Goal: Obtain resource: Download file/media

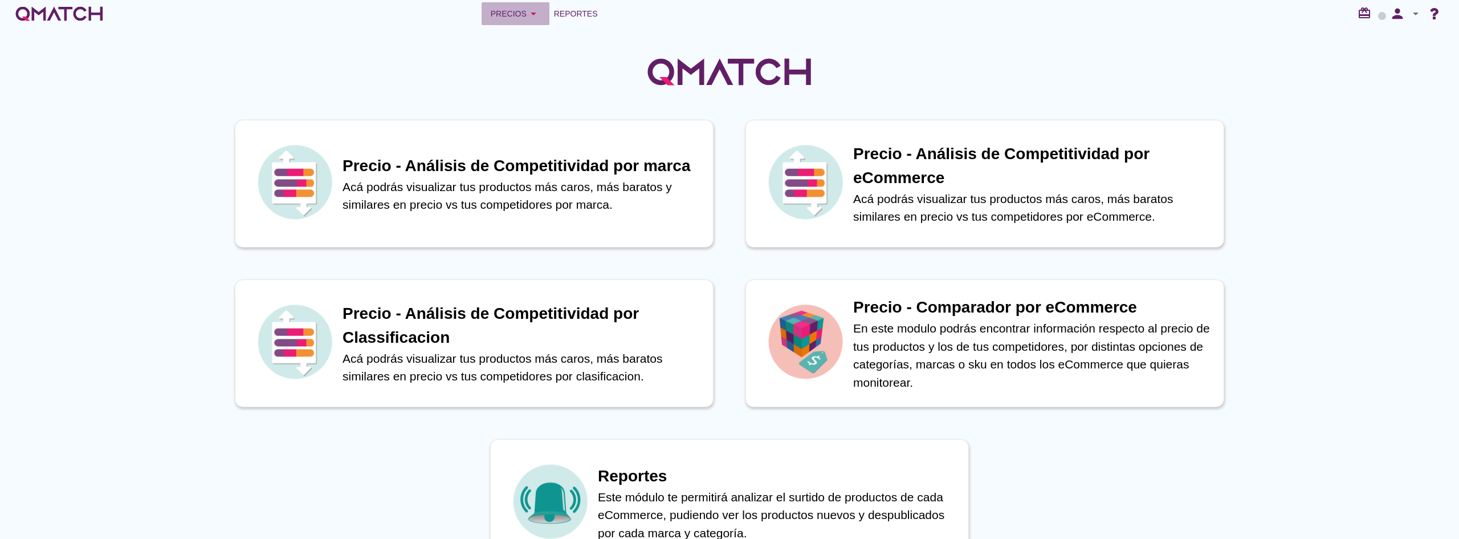
click at [523, 15] on div "Precios arrow_drop_down" at bounding box center [516, 14] width 50 height 14
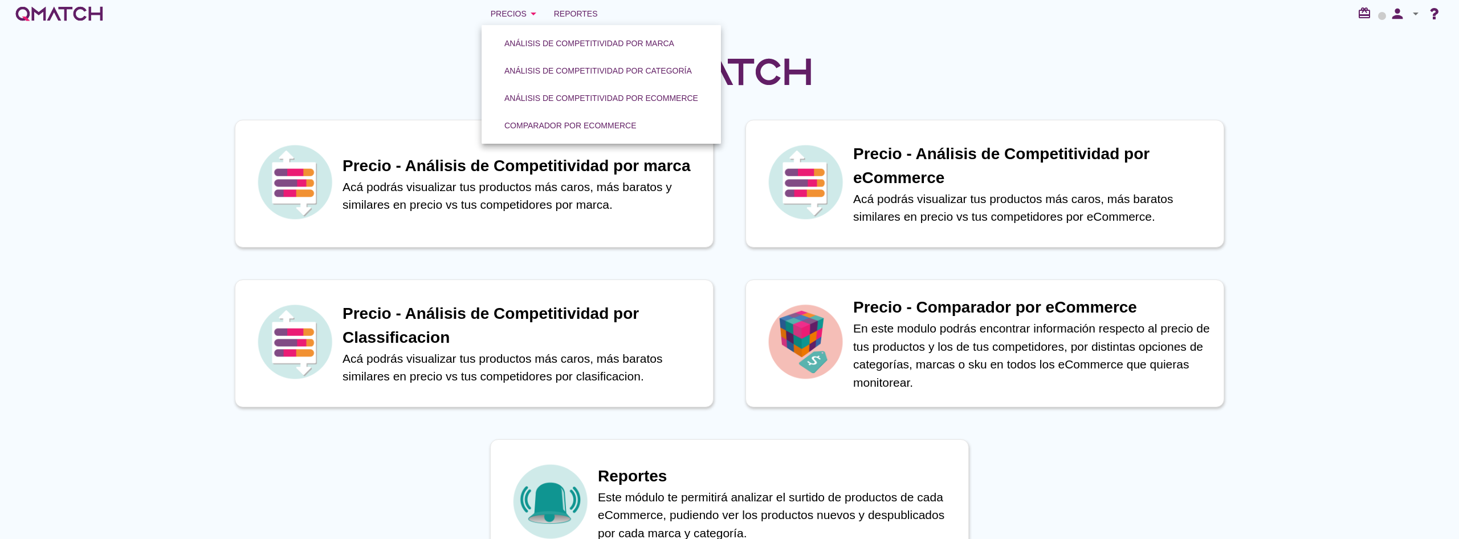
click at [560, 115] on link "Comparador por eCommerce" at bounding box center [571, 125] width 160 height 27
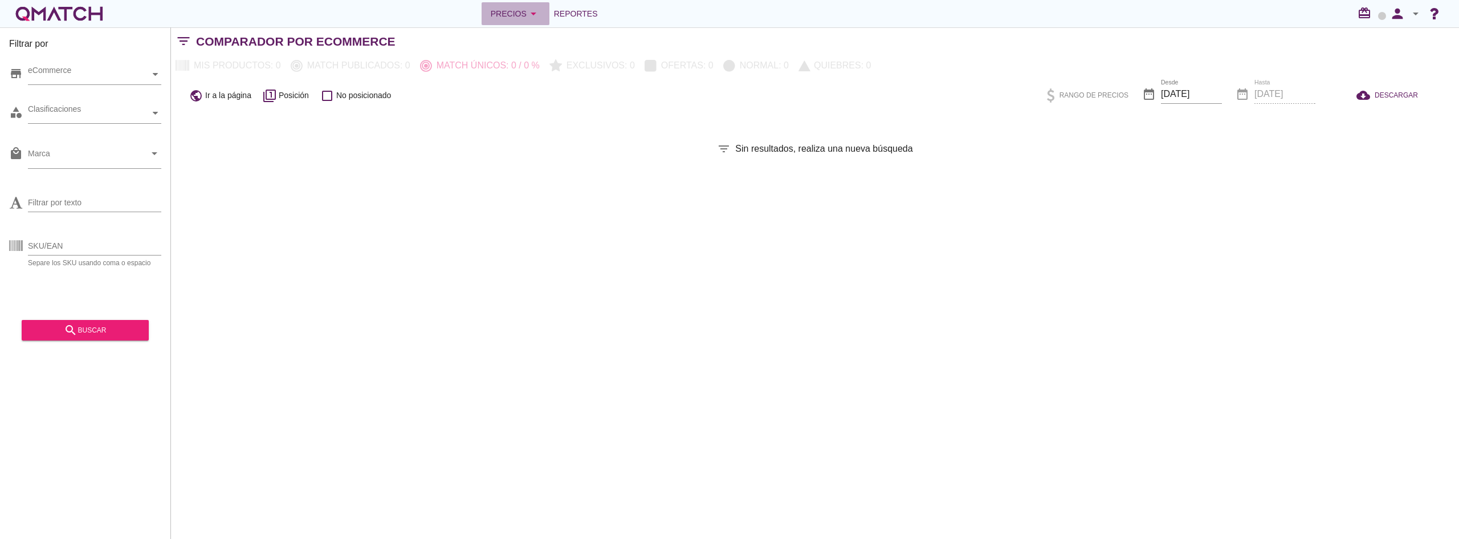
click at [513, 15] on div "Precios arrow_drop_down" at bounding box center [516, 14] width 50 height 14
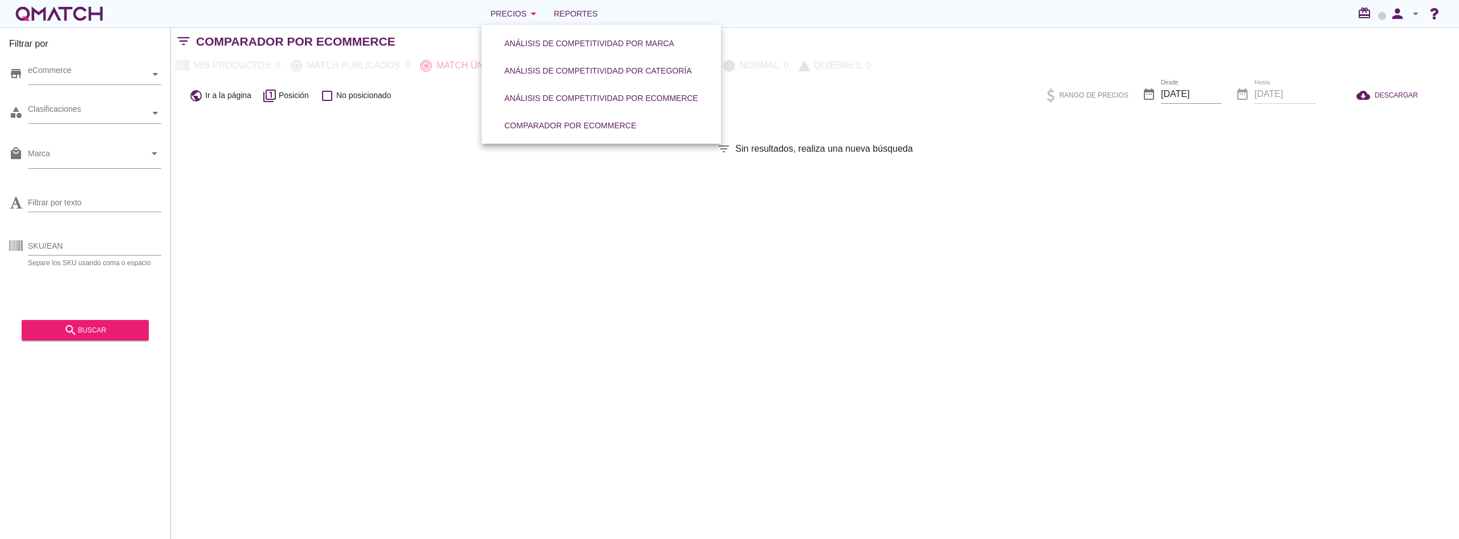
click at [549, 113] on link "Comparador por eCommerce" at bounding box center [571, 125] width 160 height 27
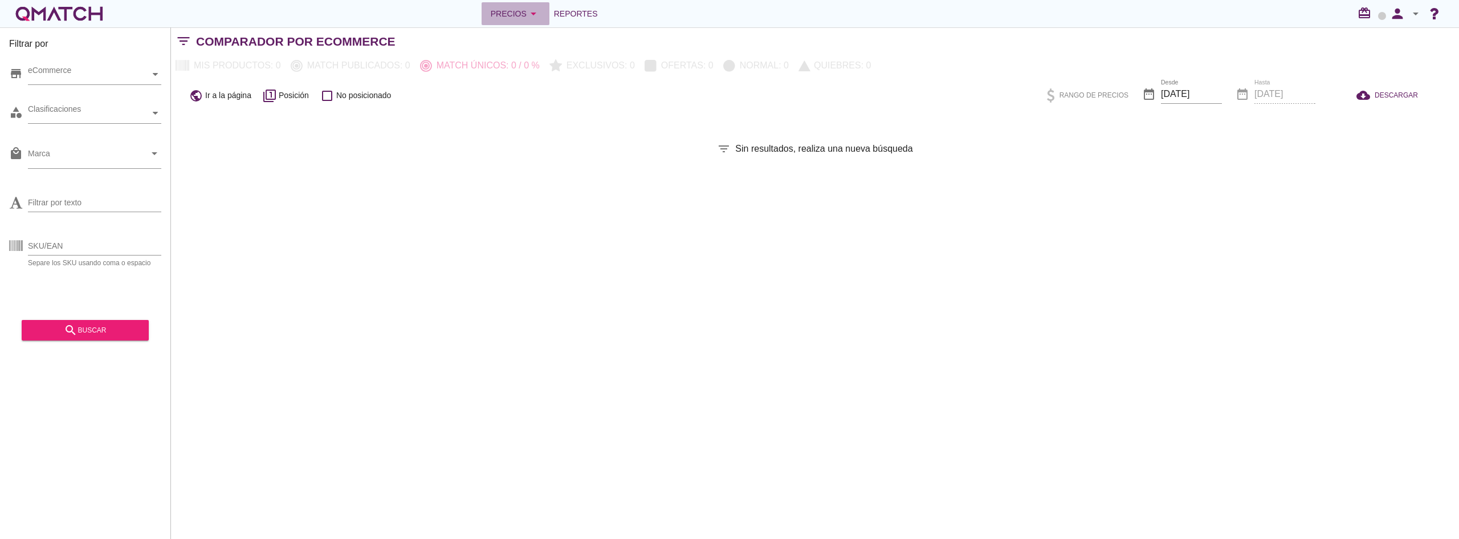
click at [517, 15] on div "Precios arrow_drop_down" at bounding box center [516, 14] width 50 height 14
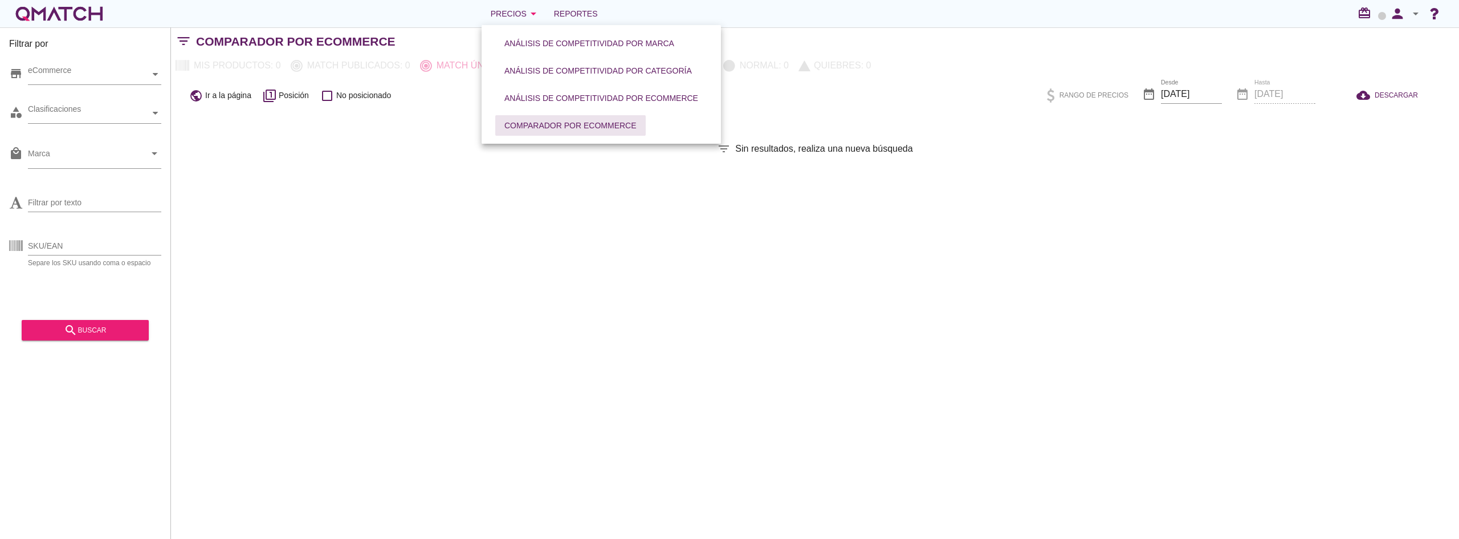
click at [566, 122] on div "Comparador por eCommerce" at bounding box center [571, 126] width 132 height 12
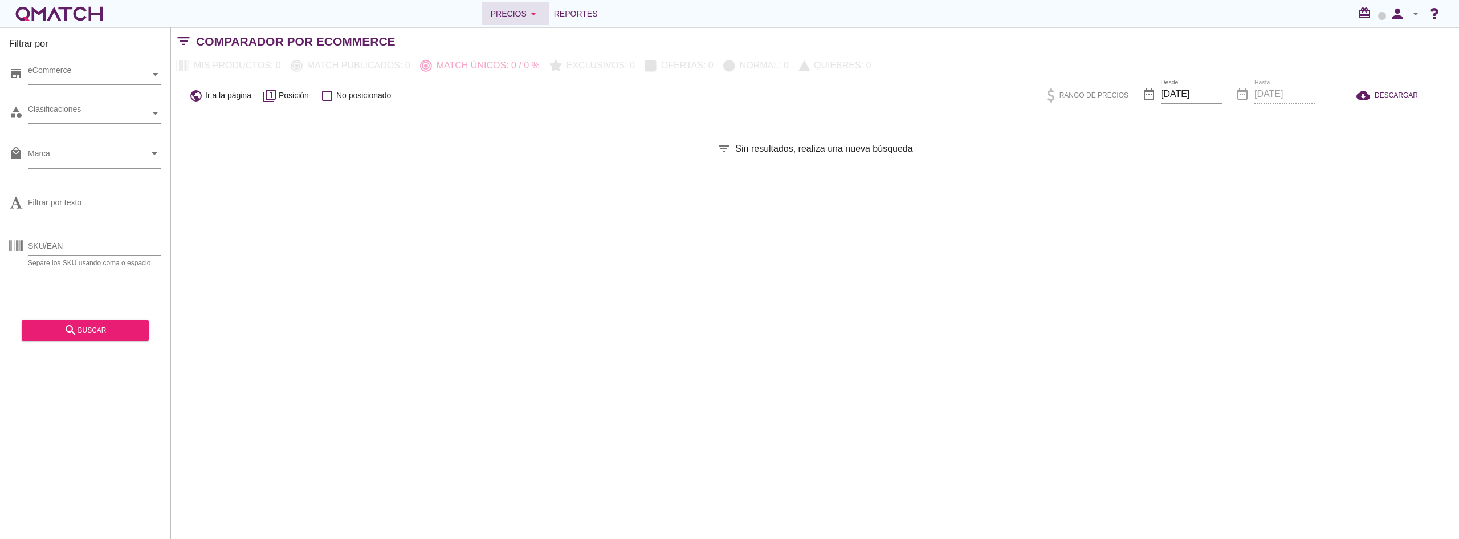
click at [519, 22] on button "Precios arrow_drop_down" at bounding box center [516, 13] width 68 height 23
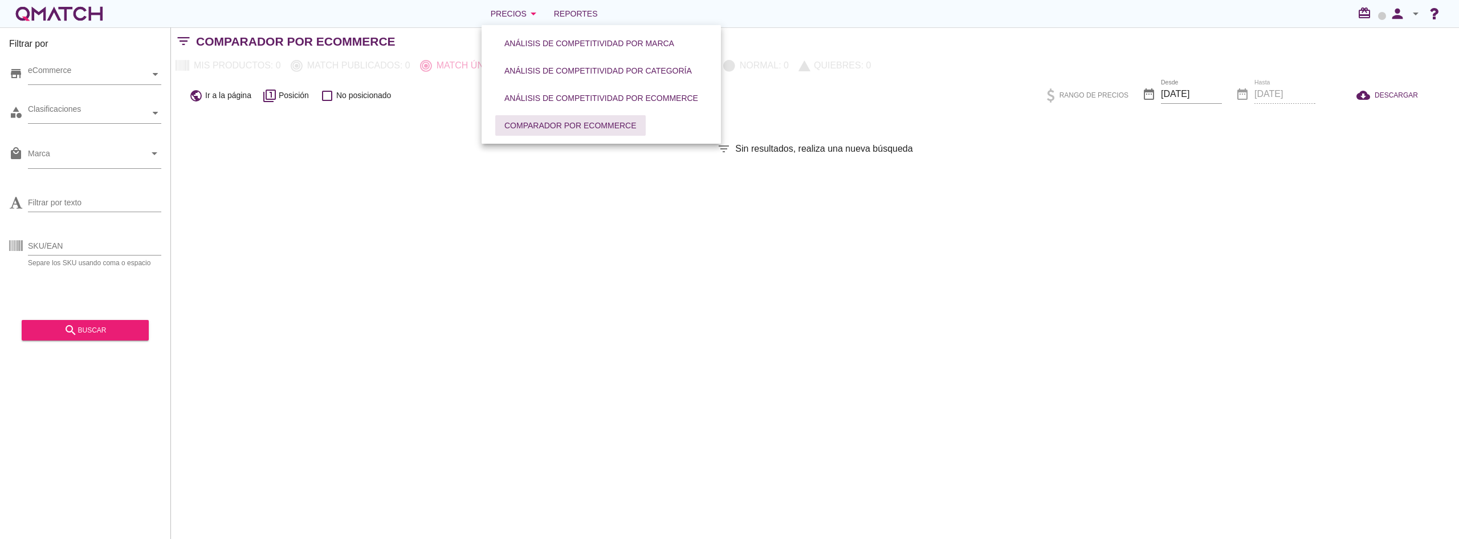
click at [539, 127] on div "Comparador por eCommerce" at bounding box center [571, 126] width 132 height 12
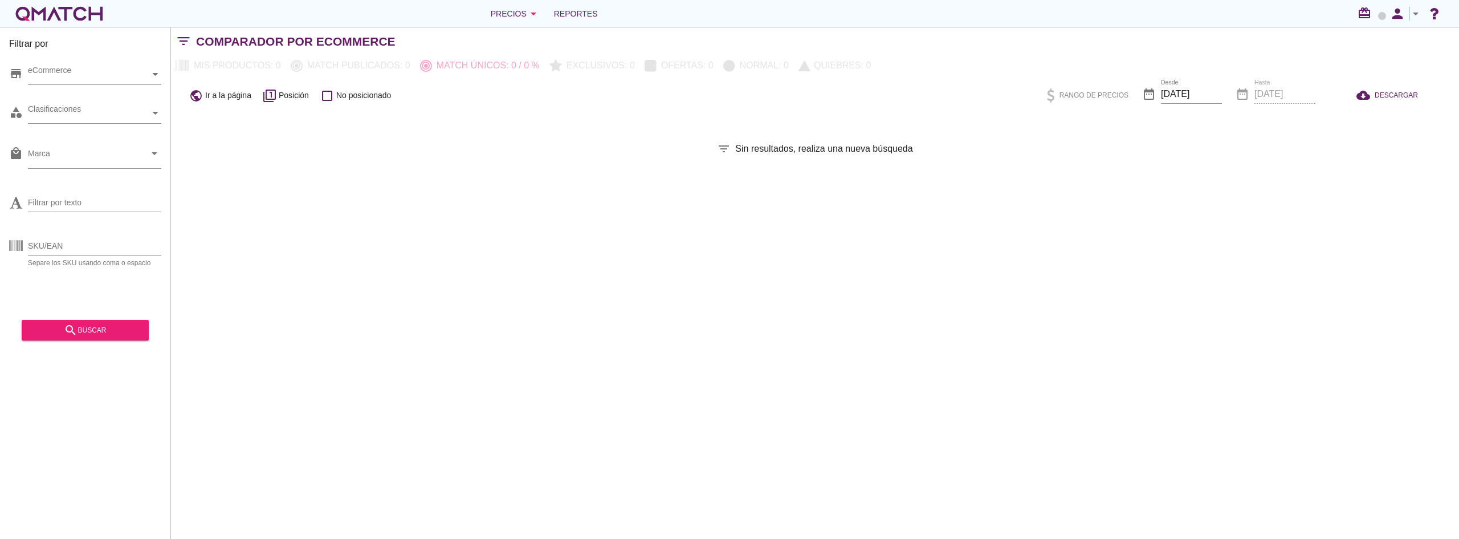
click at [1409, 11] on icon "arrow_drop_down" at bounding box center [1416, 14] width 14 height 14
click at [1402, 70] on span "Preferencias de aplicación" at bounding box center [1383, 70] width 93 height 9
radio input "true"
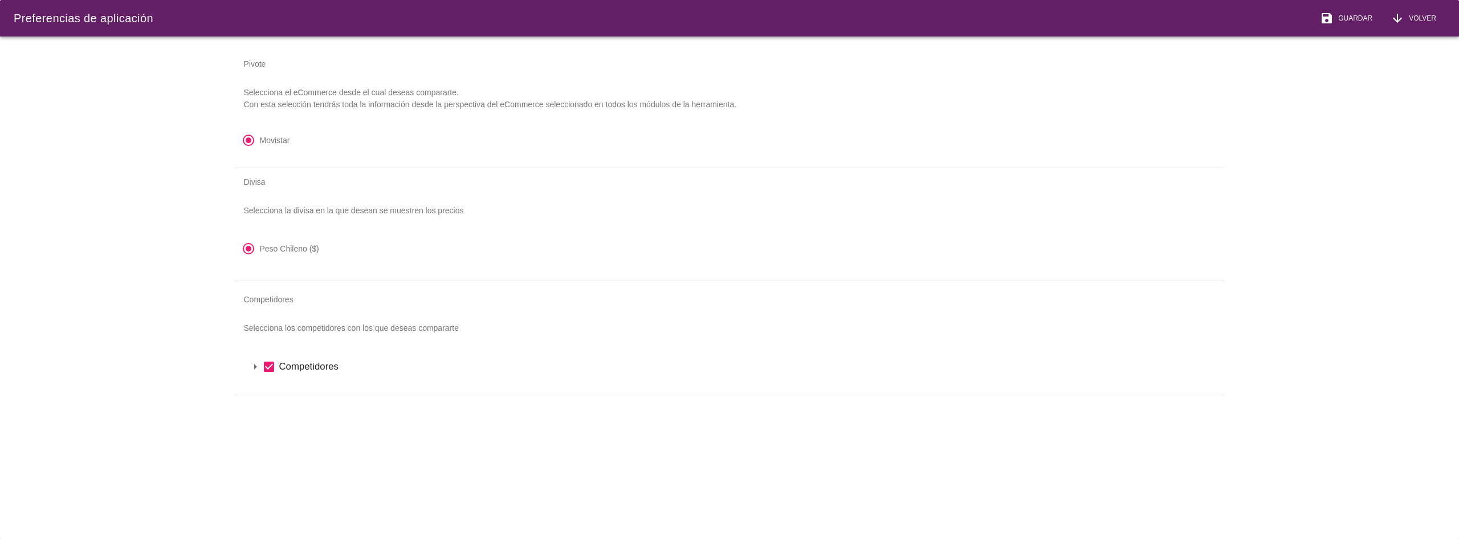
click at [254, 368] on icon "arrow_drop_down" at bounding box center [256, 367] width 14 height 14
click at [270, 384] on icon "arrow_drop_down" at bounding box center [270, 386] width 14 height 14
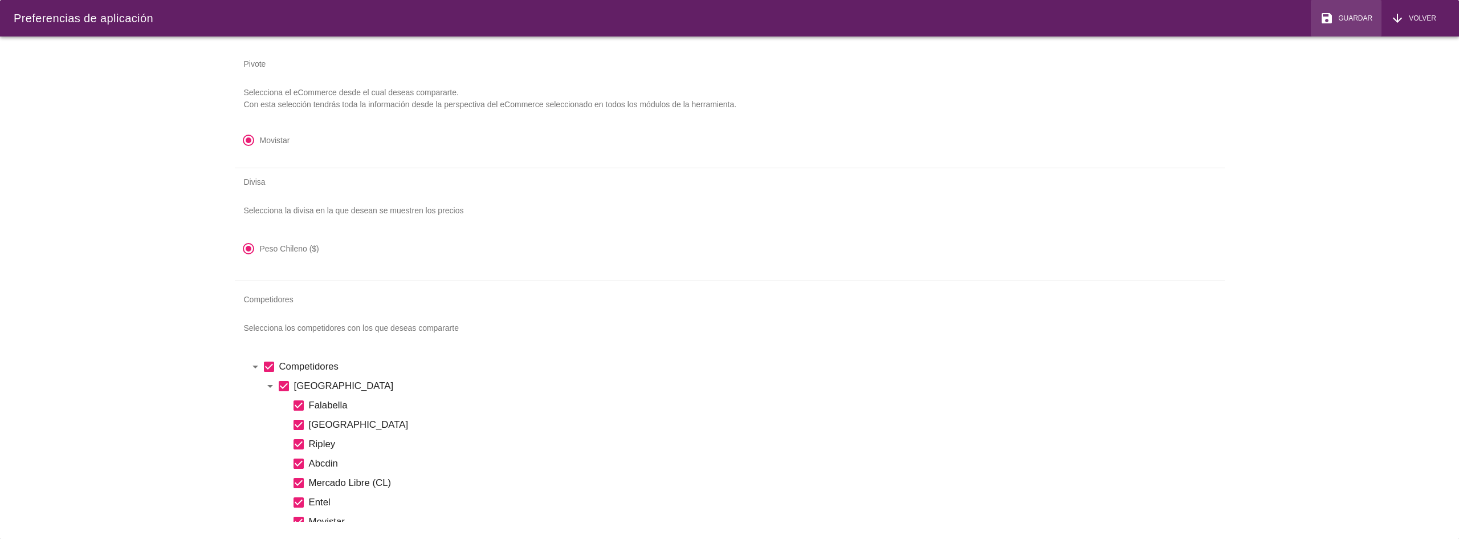
click at [1347, 18] on span "Guardar" at bounding box center [1353, 18] width 39 height 10
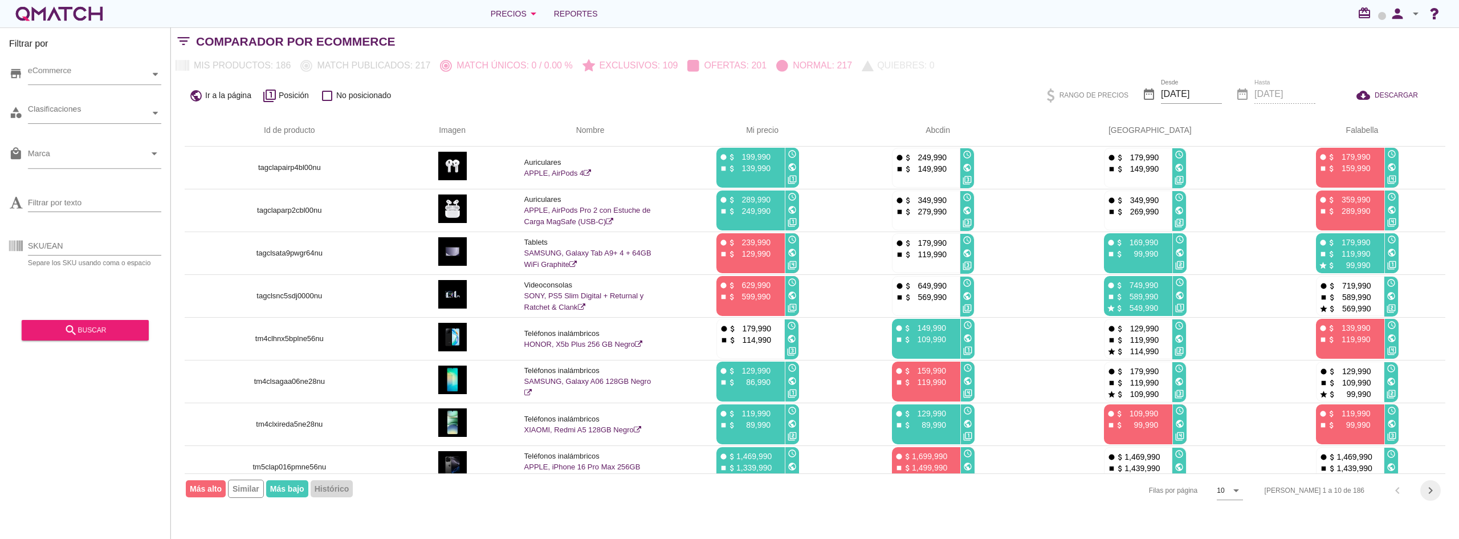
click at [1432, 494] on icon "chevron_right" at bounding box center [1431, 490] width 14 height 14
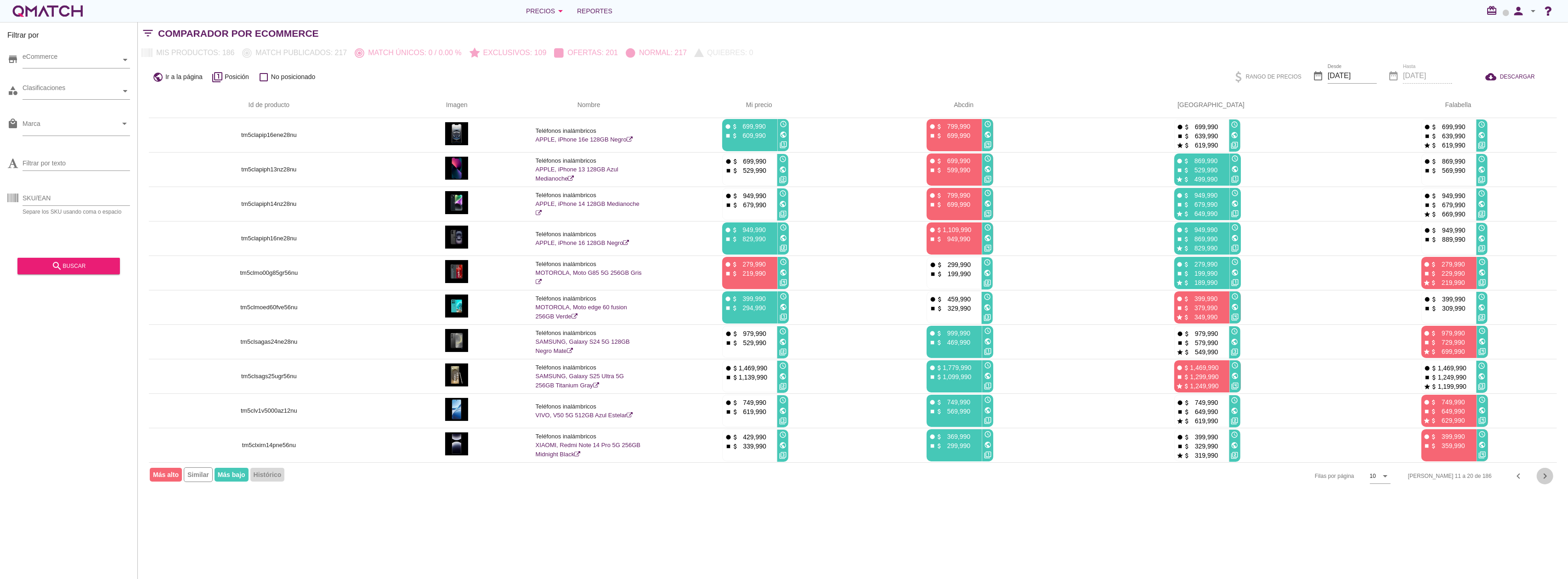
click at [1176, 434] on icon "chevron_right" at bounding box center [1545, 477] width 11 height 11
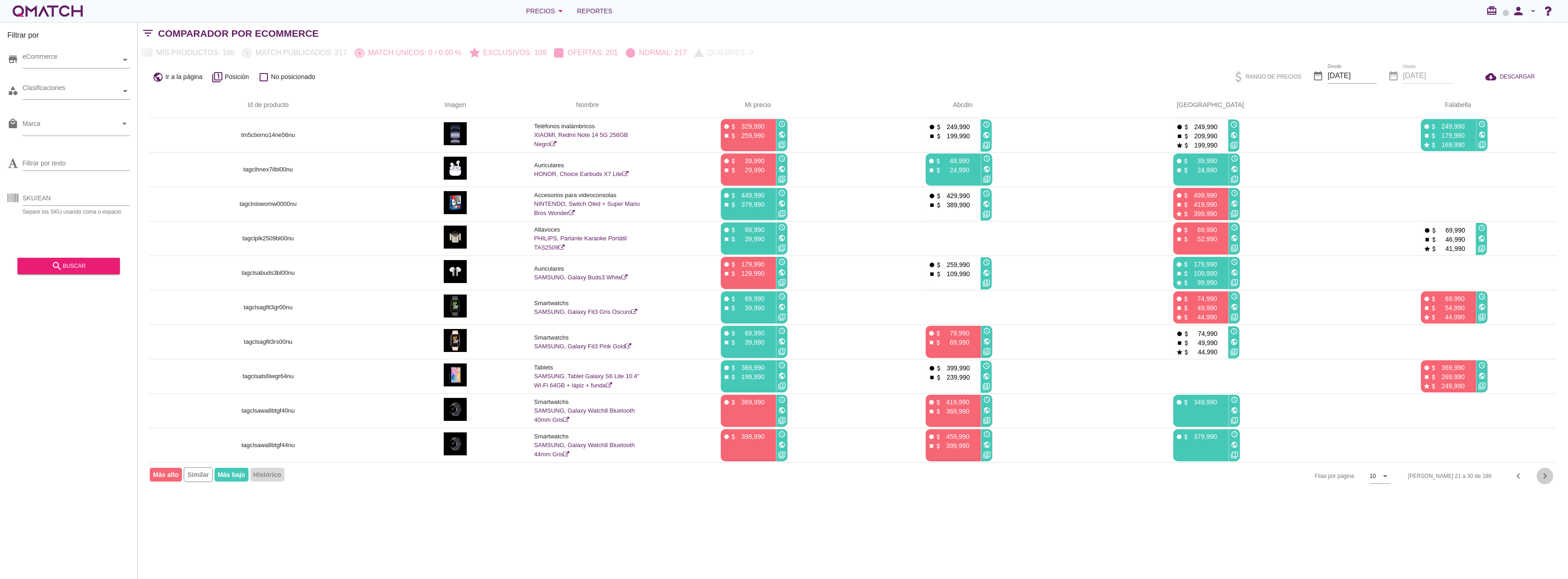
click at [1176, 434] on icon "chevron_right" at bounding box center [1545, 477] width 11 height 11
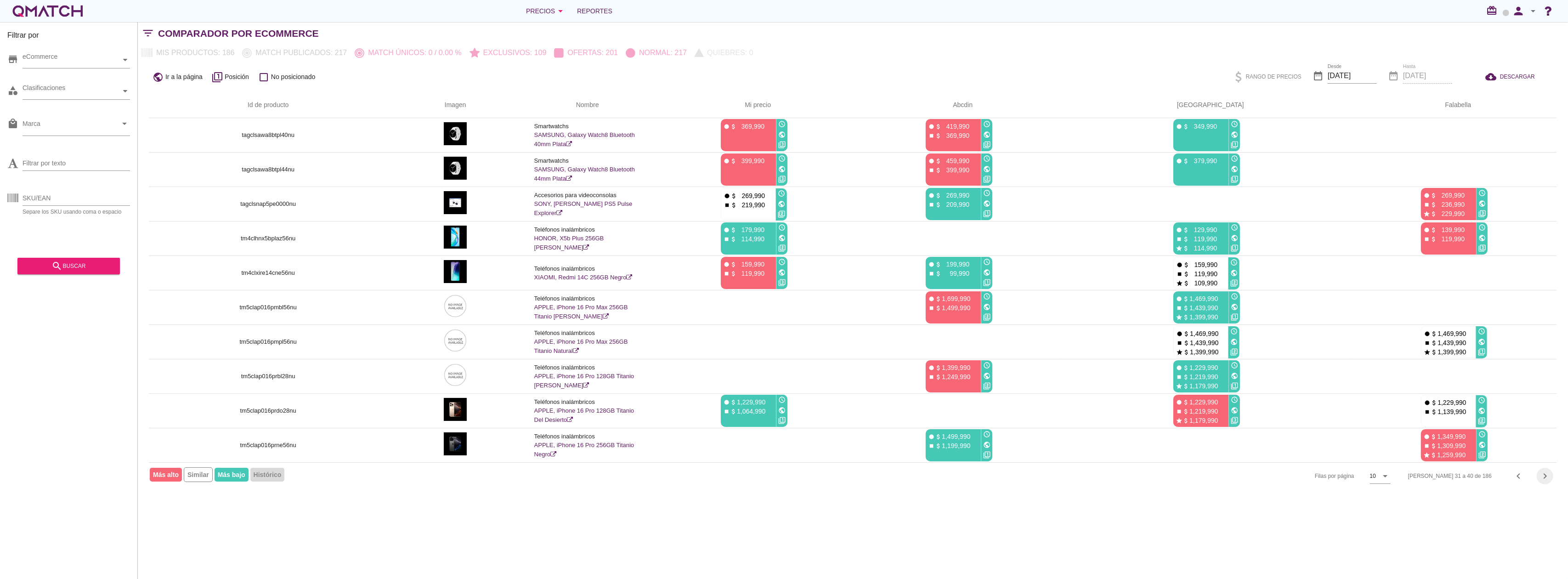
click at [1176, 434] on icon "chevron_right" at bounding box center [1545, 477] width 11 height 11
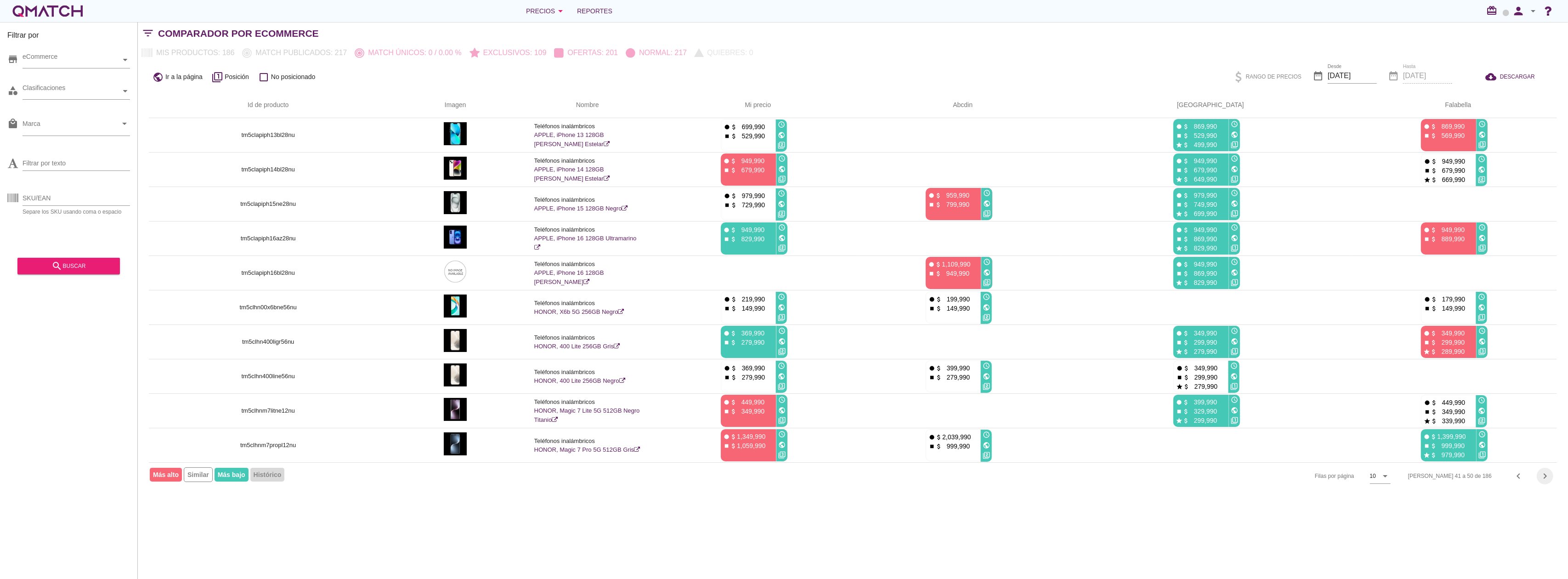
click at [1176, 434] on icon "chevron_right" at bounding box center [1545, 477] width 11 height 11
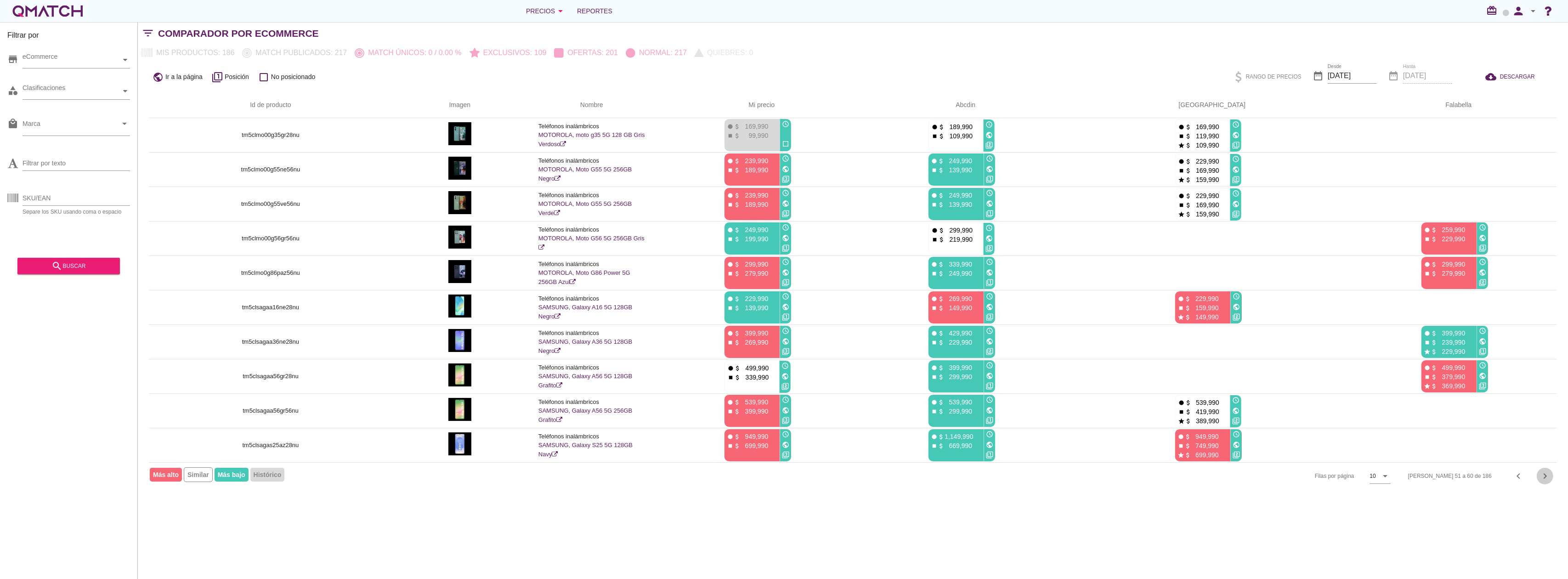
click at [1176, 434] on icon "chevron_right" at bounding box center [1545, 477] width 11 height 11
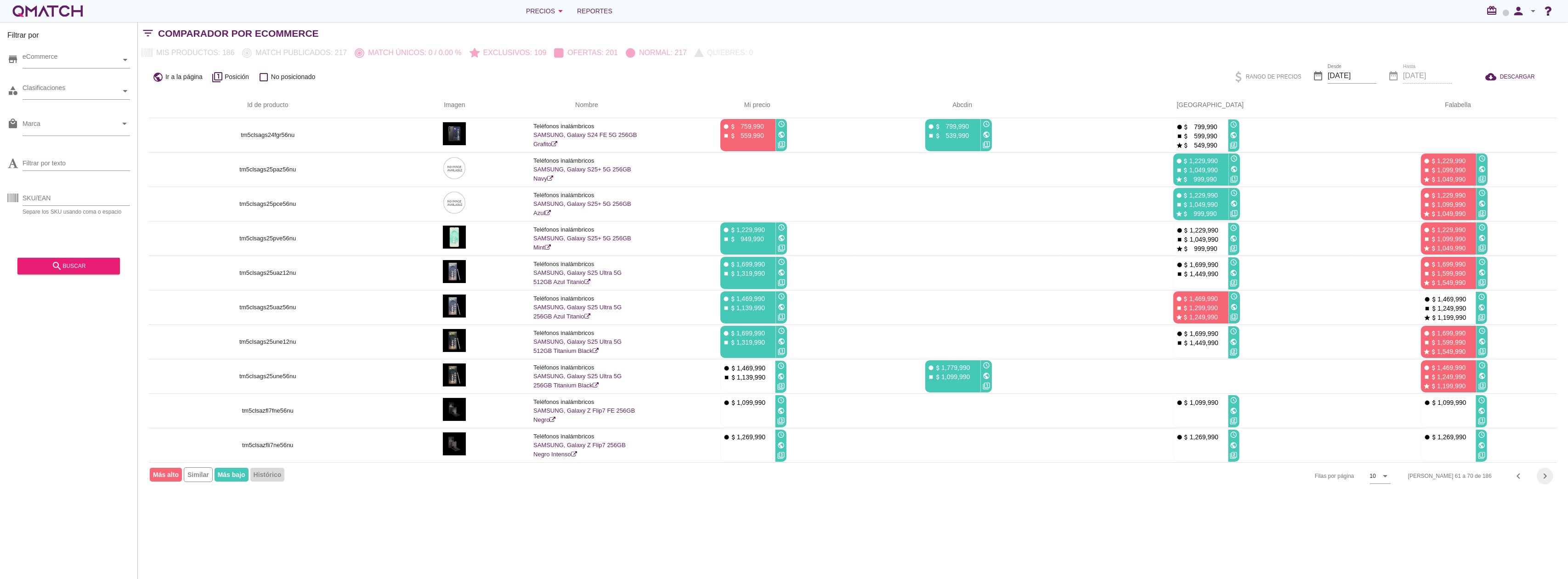
click at [1176, 434] on icon "chevron_right" at bounding box center [1545, 477] width 11 height 11
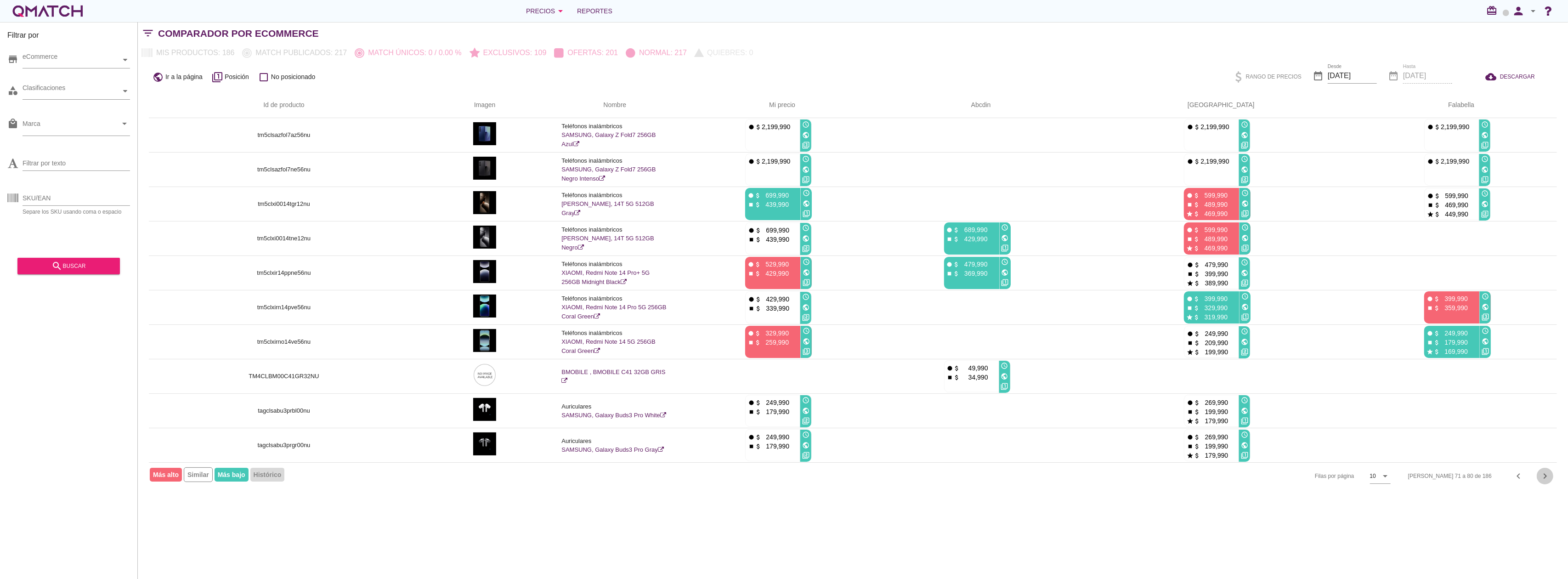
click at [1176, 434] on icon "chevron_right" at bounding box center [1545, 477] width 11 height 11
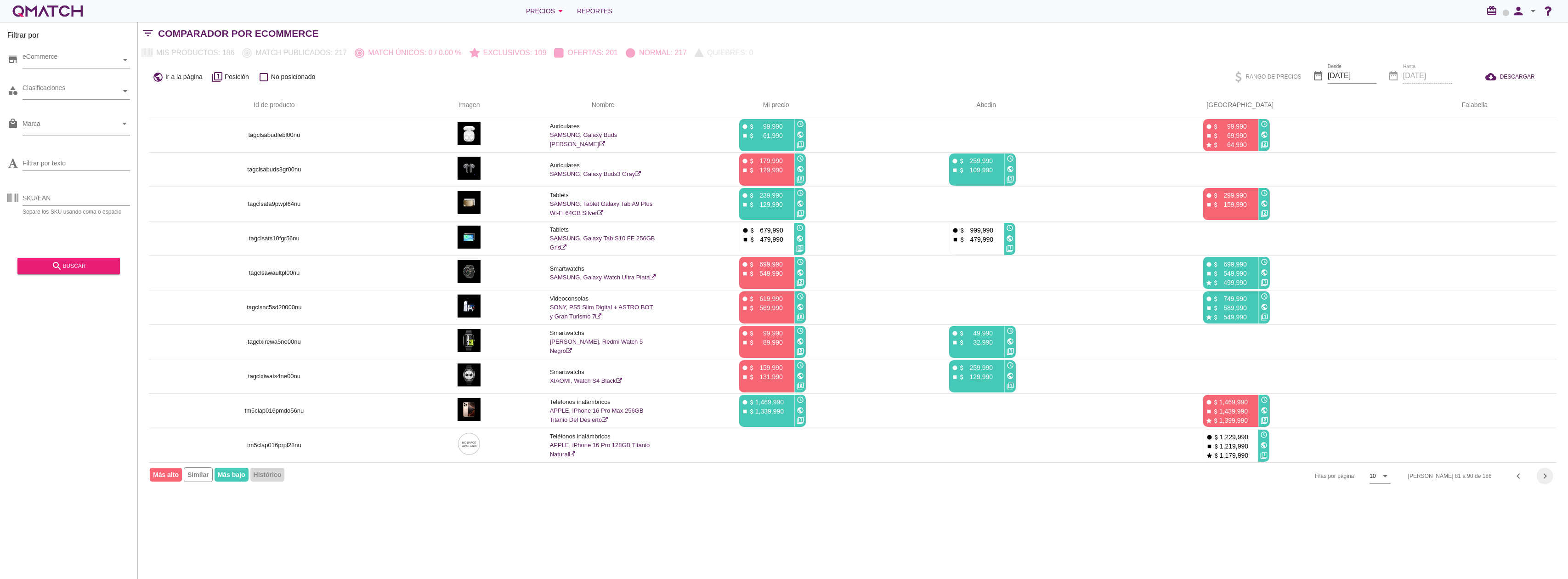
click at [1176, 434] on icon "chevron_right" at bounding box center [1545, 477] width 11 height 11
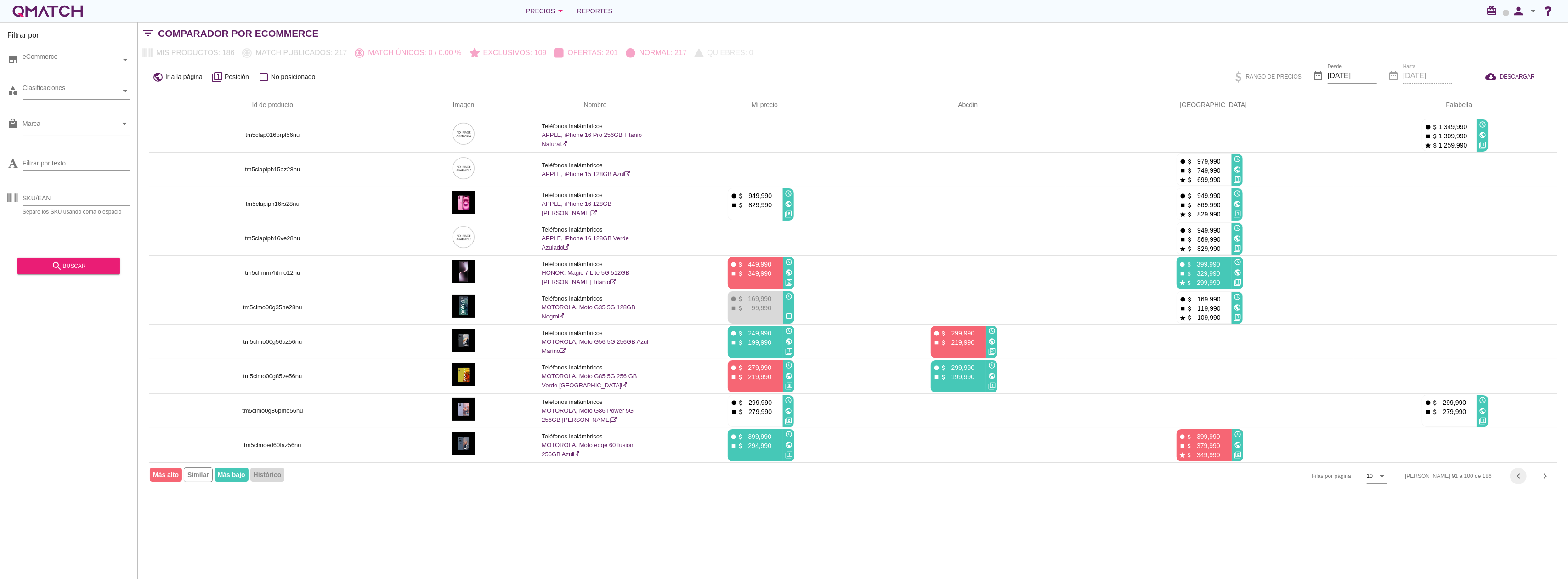
click at [1176, 434] on icon "chevron_left" at bounding box center [1518, 477] width 11 height 11
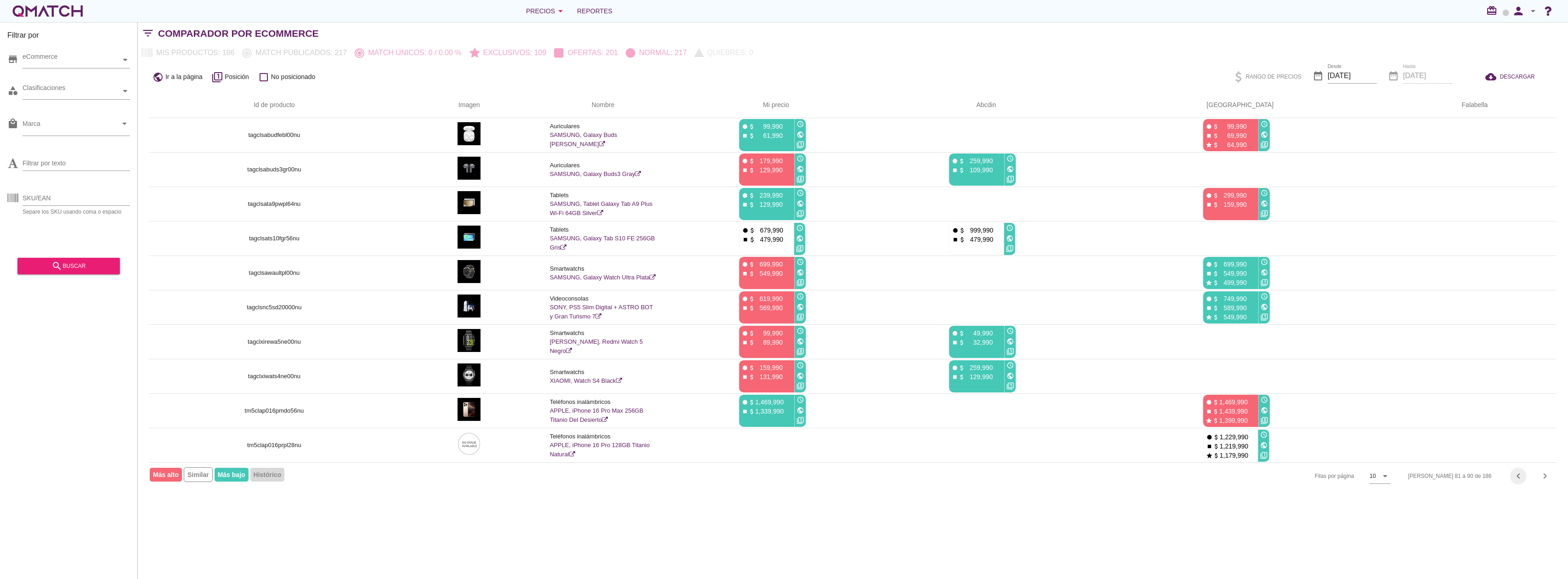
click at [1176, 434] on icon "chevron_left" at bounding box center [1518, 477] width 11 height 11
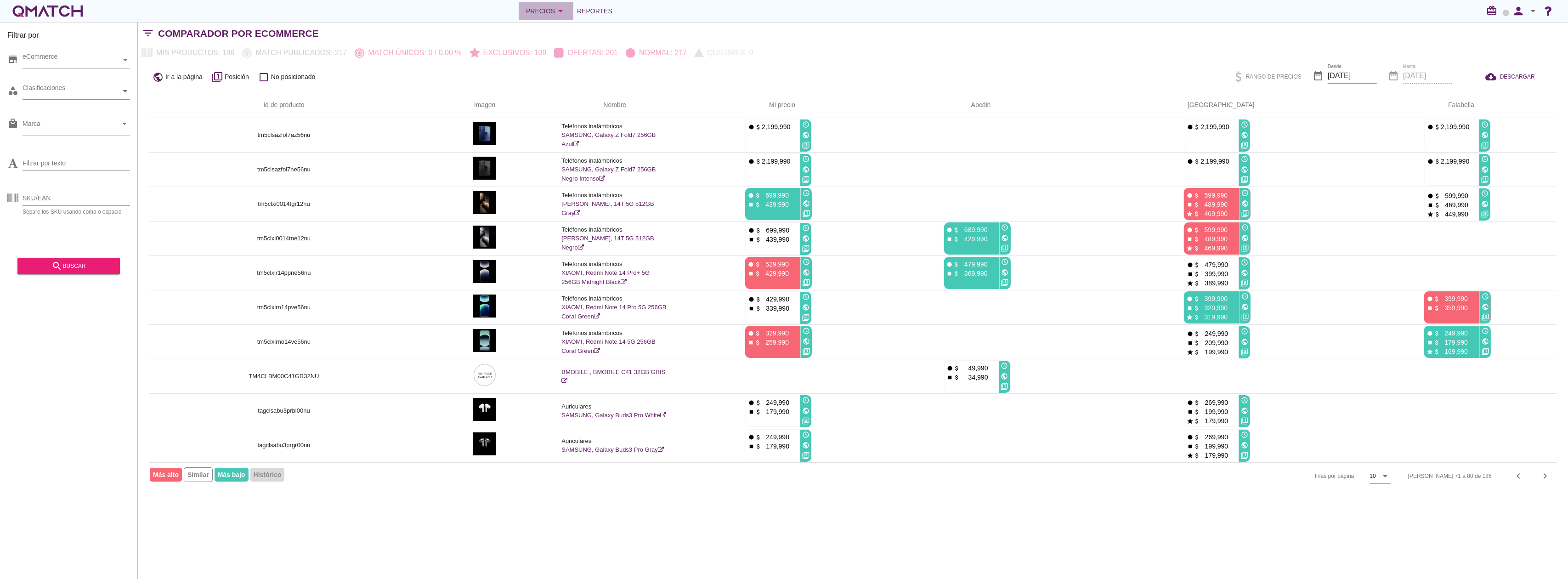
click at [549, 12] on div "Precios arrow_drop_down" at bounding box center [546, 11] width 40 height 11
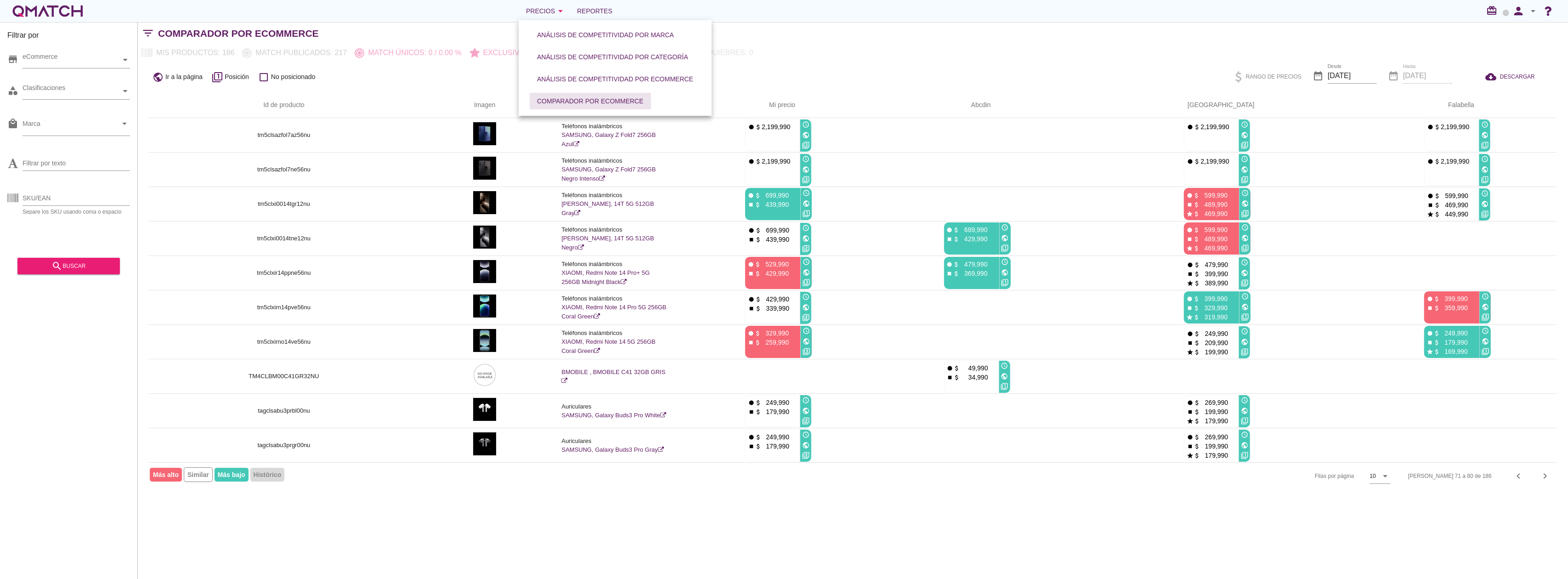
click at [571, 100] on div "Comparador por eCommerce" at bounding box center [590, 102] width 106 height 10
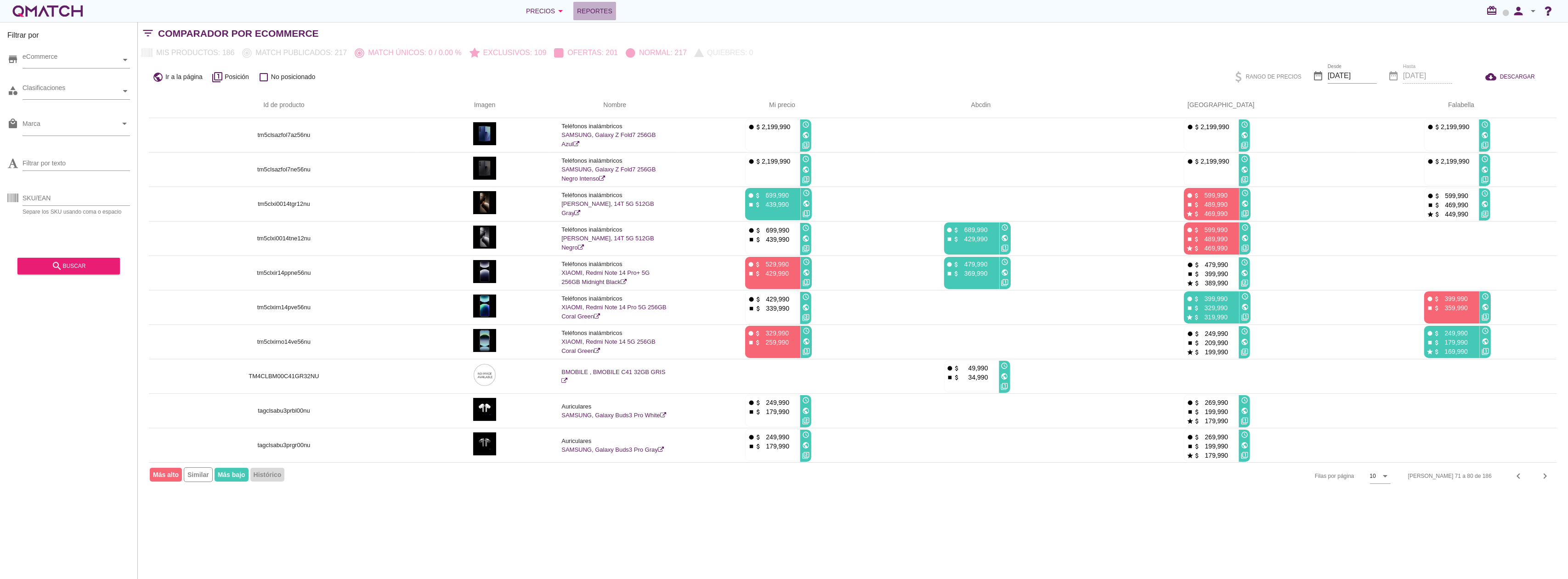
click at [600, 11] on span "Reportes" at bounding box center [595, 11] width 35 height 11
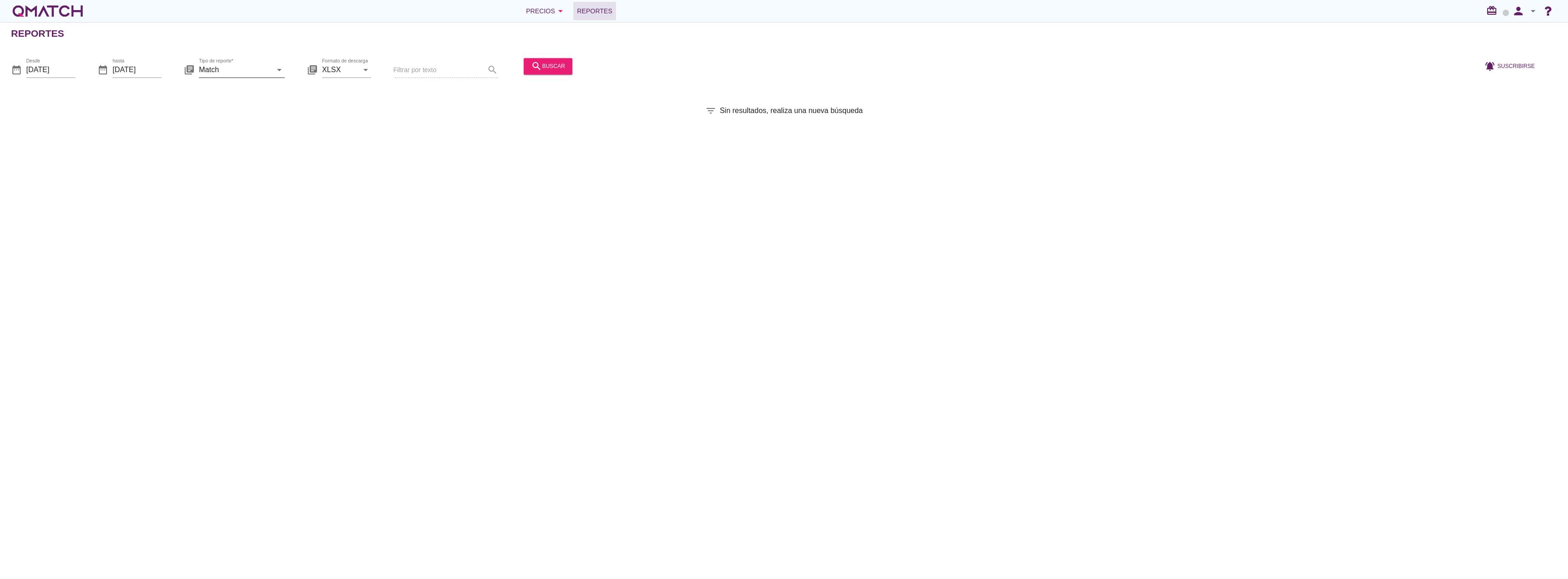
click at [251, 73] on input "Match" at bounding box center [235, 70] width 73 height 15
click at [253, 166] on div "Match con historicos" at bounding box center [255, 158] width 97 height 22
click at [553, 69] on div "search buscar" at bounding box center [548, 66] width 34 height 11
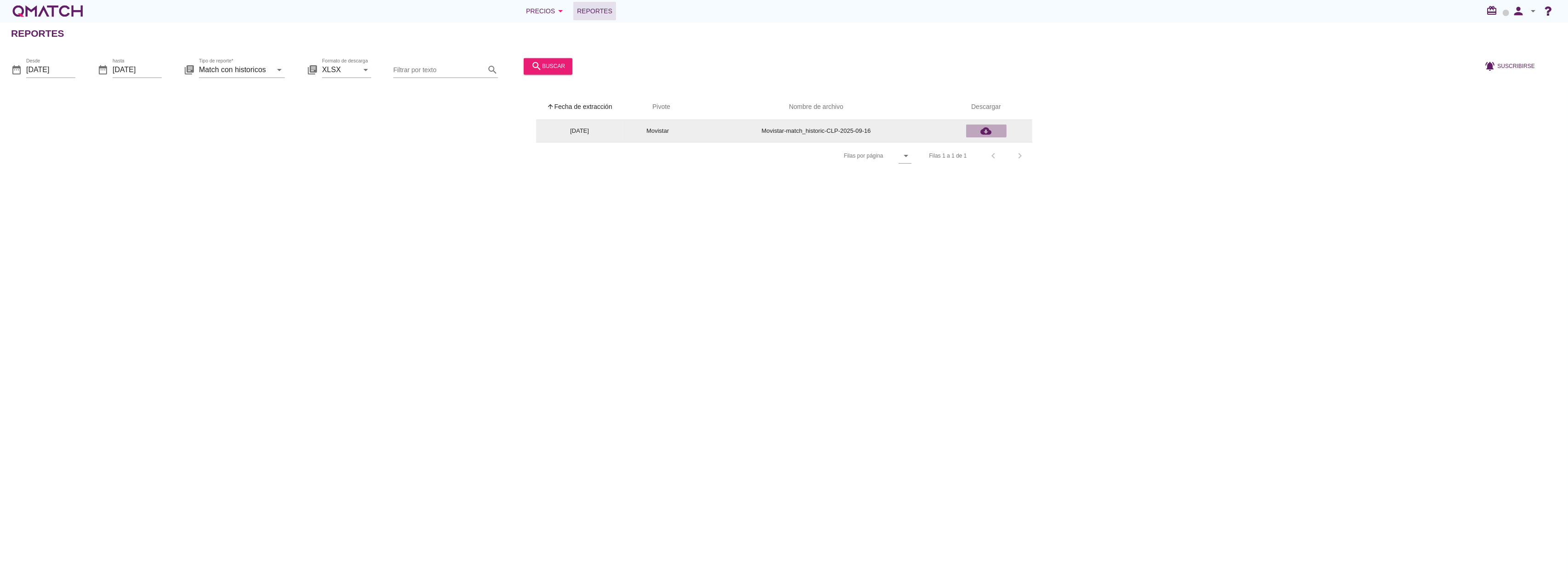
click at [980, 133] on div "cloud_download" at bounding box center [985, 131] width 33 height 11
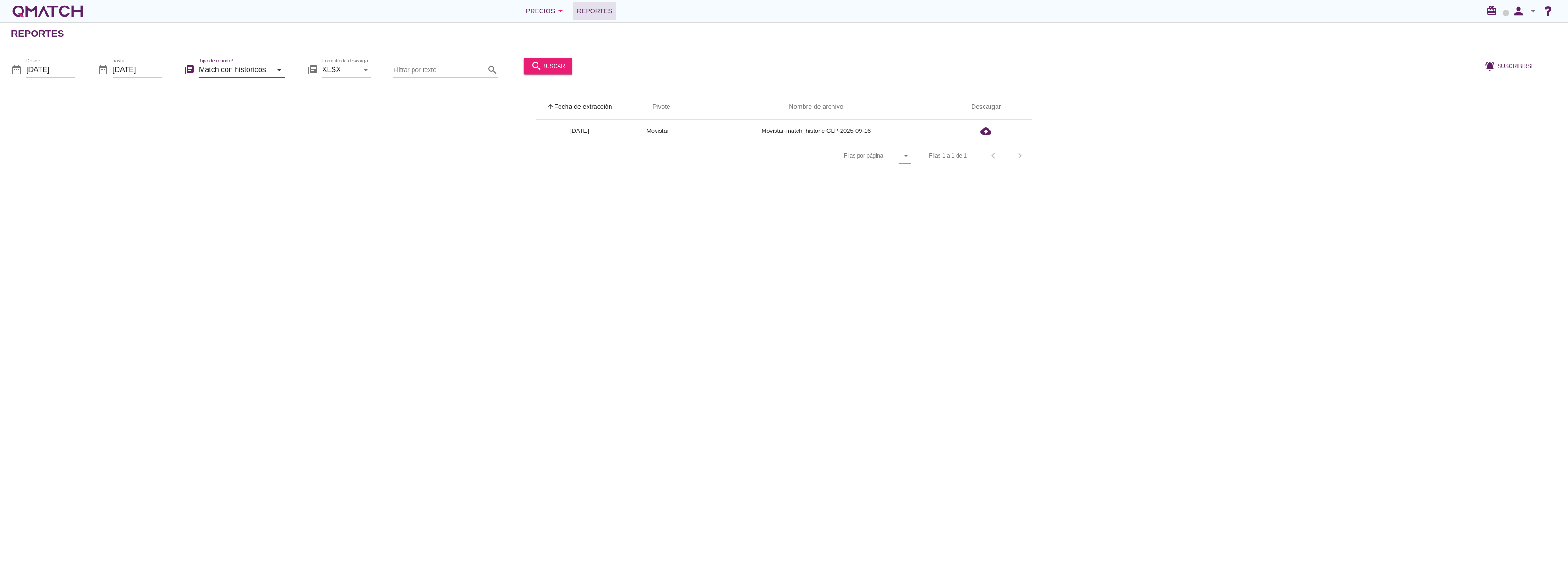
click at [232, 69] on input "Match con historicos" at bounding box center [235, 70] width 73 height 15
click at [237, 101] on div "Match" at bounding box center [255, 92] width 97 height 22
type input "Match"
click at [531, 70] on icon "search" at bounding box center [537, 66] width 11 height 11
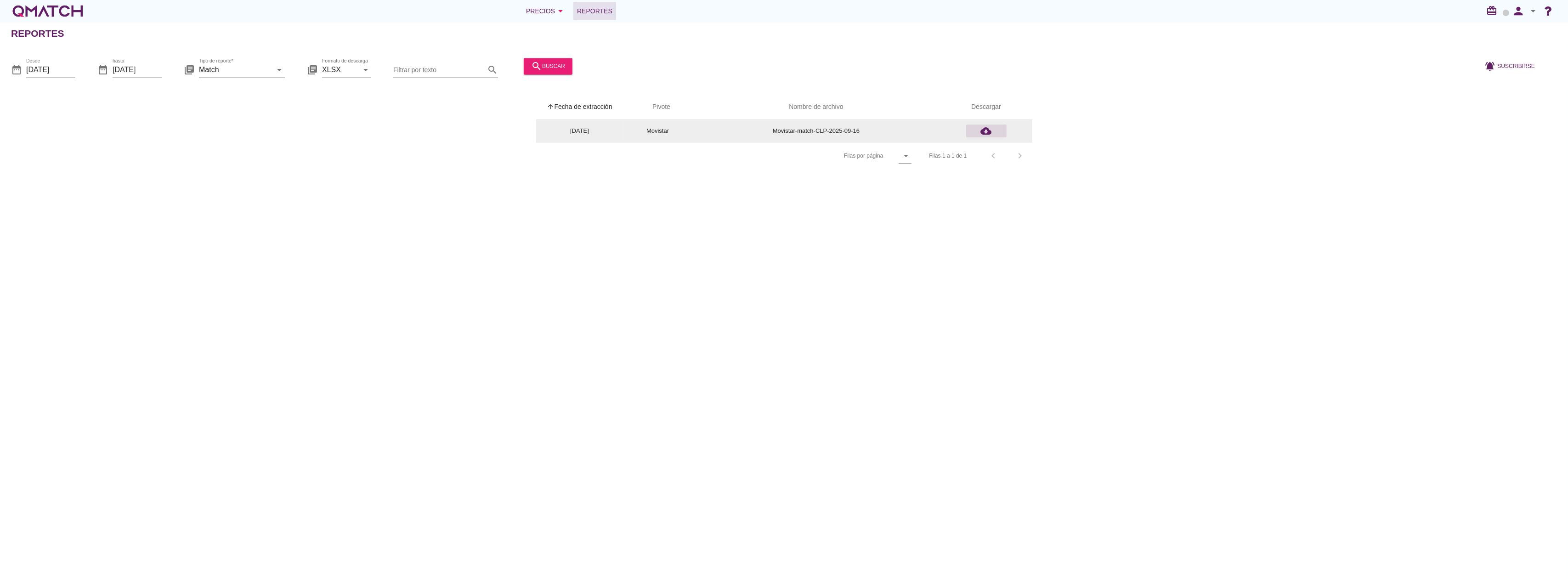
click at [989, 127] on icon "cloud_download" at bounding box center [986, 131] width 11 height 11
